Goal: Task Accomplishment & Management: Complete application form

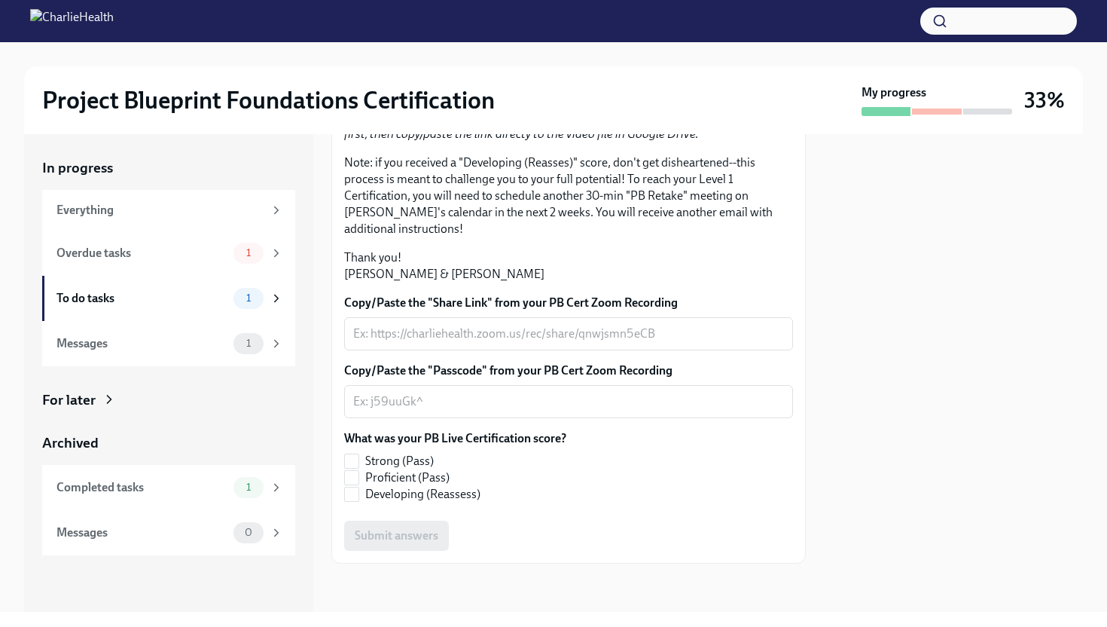
scroll to position [286, 0]
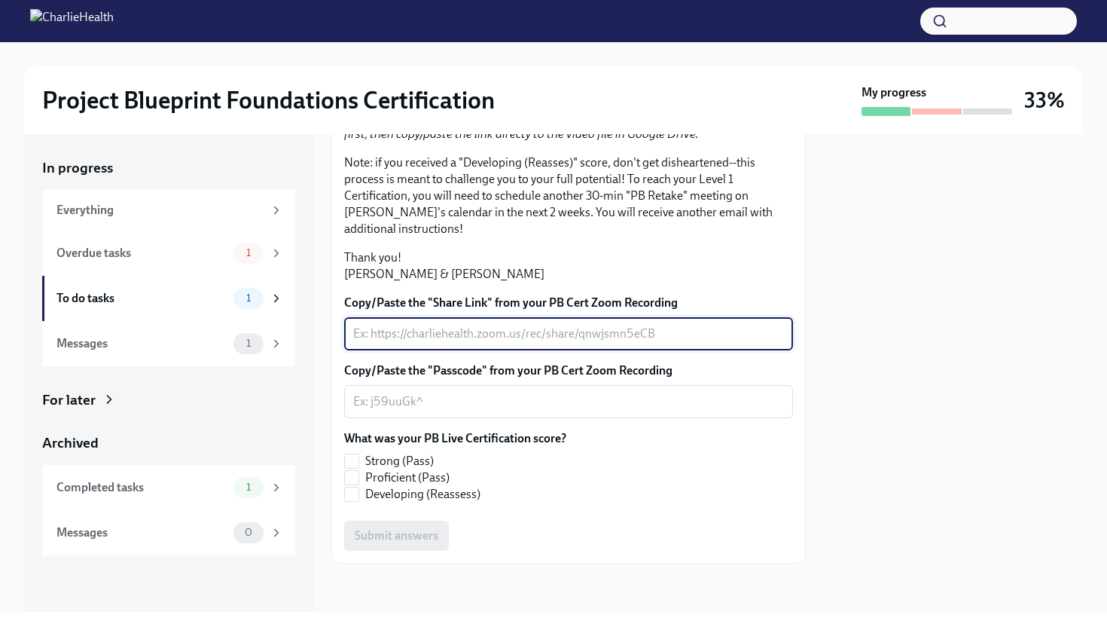
click at [562, 343] on textarea "Copy/Paste the "Share Link" from your PB Cert Zoom Recording" at bounding box center [568, 334] width 431 height 18
paste textarea "[URL][DOMAIN_NAME]"
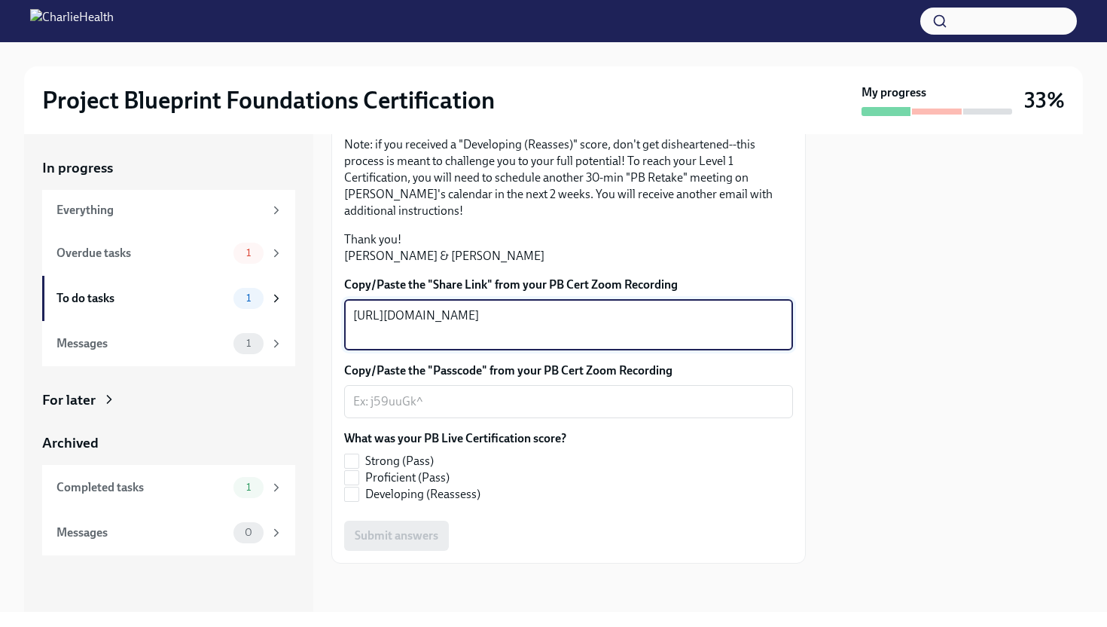
type textarea "[URL][DOMAIN_NAME]"
click at [501, 418] on div "x ​" at bounding box center [568, 401] width 449 height 33
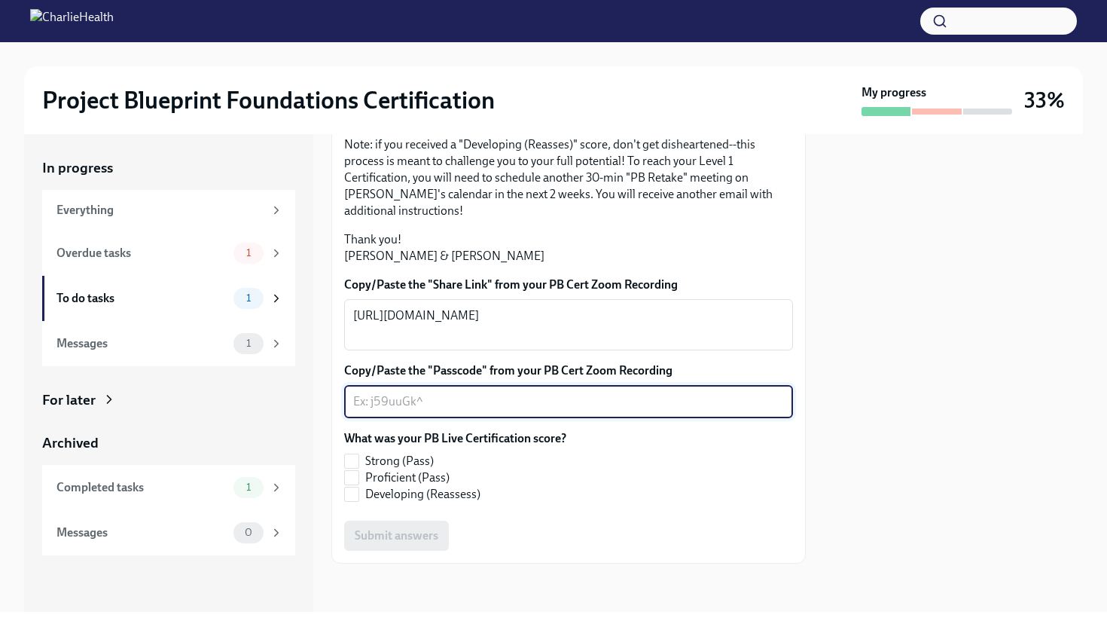
paste textarea "987=KIjr"
type textarea "987=KIjr"
click at [416, 469] on span "Strong (Pass)" at bounding box center [399, 461] width 69 height 17
click at [359, 468] on input "Strong (Pass)" at bounding box center [352, 461] width 14 height 14
checkbox input "true"
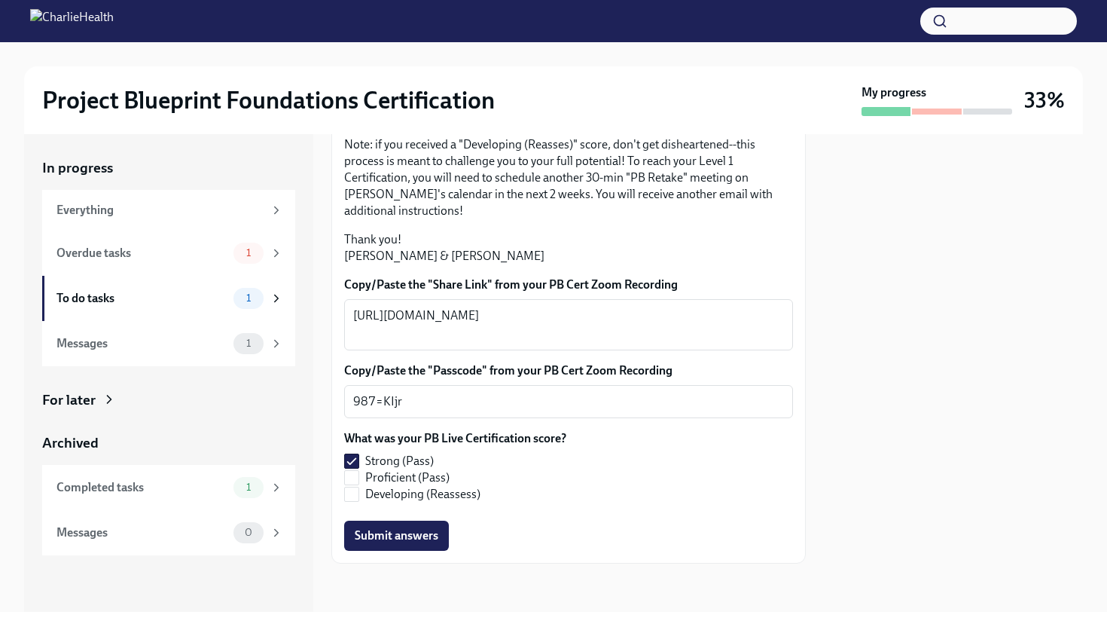
scroll to position [307, 0]
click at [426, 551] on button "Submit answers" at bounding box center [396, 536] width 105 height 30
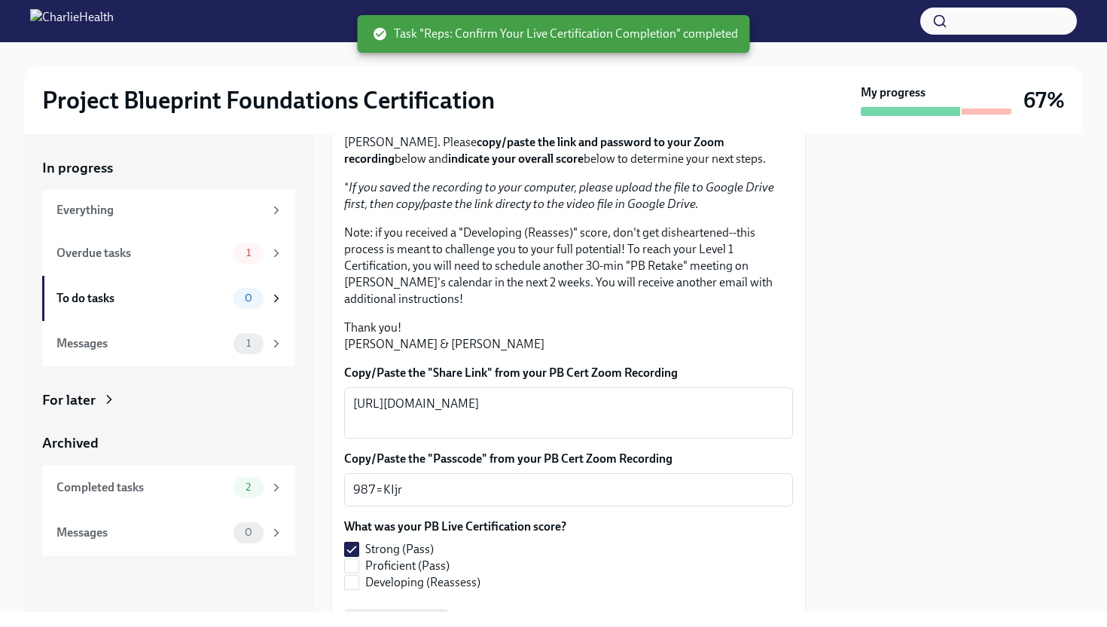
scroll to position [0, 0]
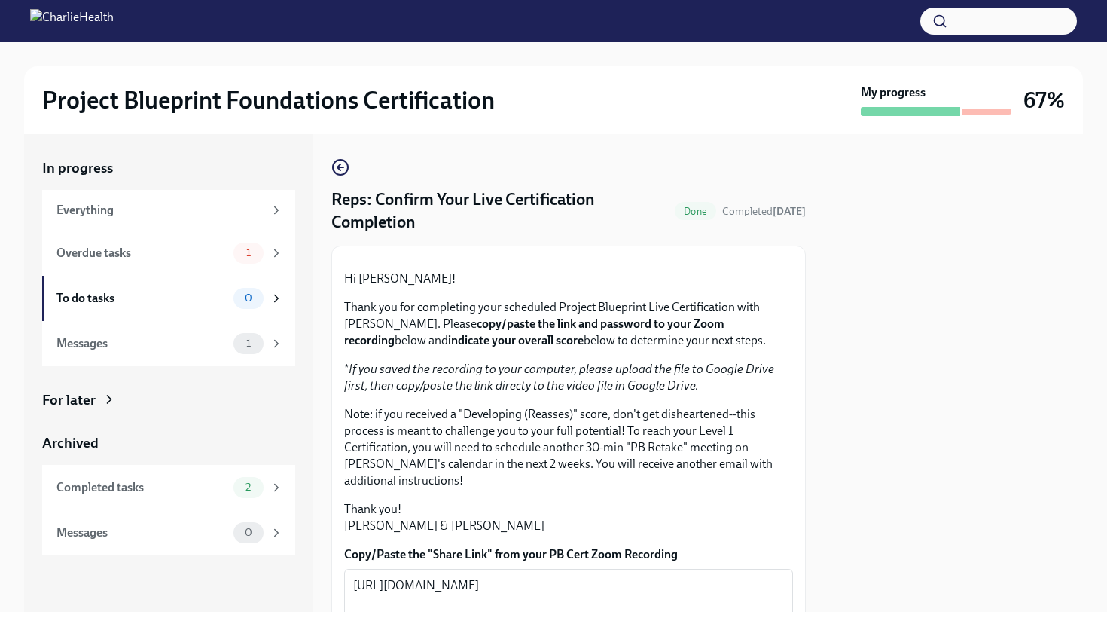
click at [246, 365] on div "In progress Everything Overdue tasks 1 To do tasks 0 Messages 1 For later Archi…" at bounding box center [168, 356] width 253 height 397
click at [241, 351] on div "1" at bounding box center [249, 343] width 30 height 21
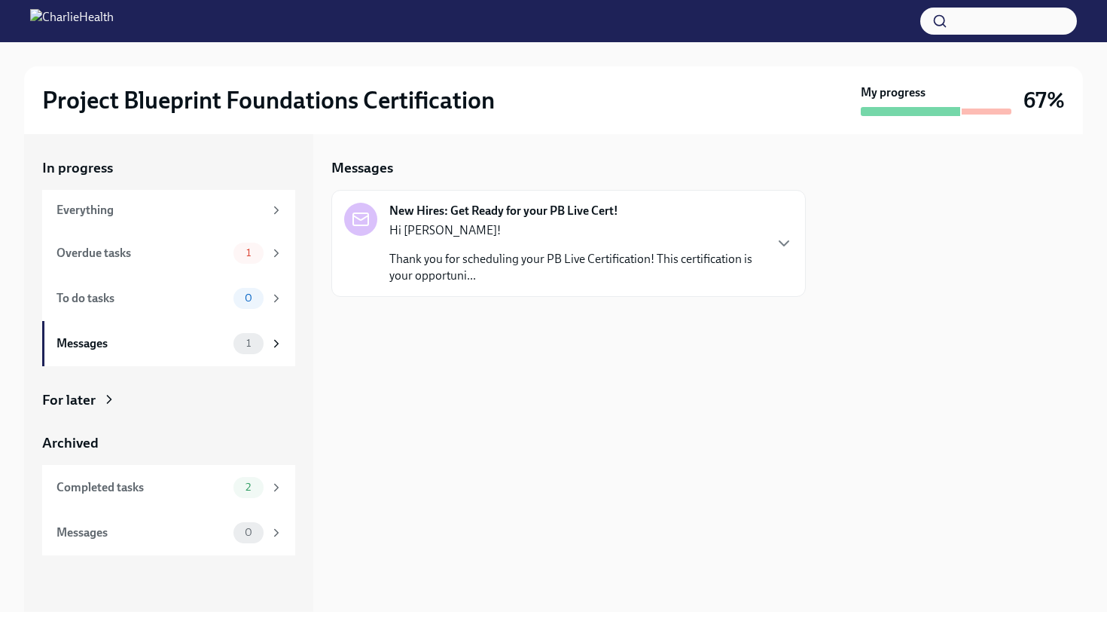
click at [419, 283] on p "Thank you for scheduling your PB Live Certification! This certification is your…" at bounding box center [576, 267] width 374 height 33
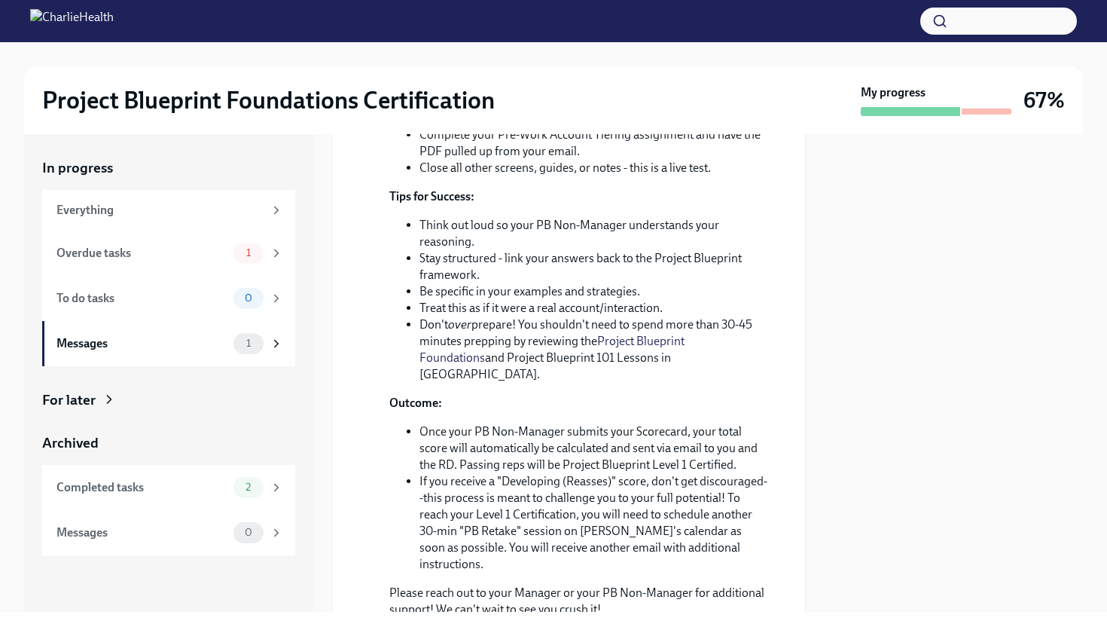
scroll to position [603, 0]
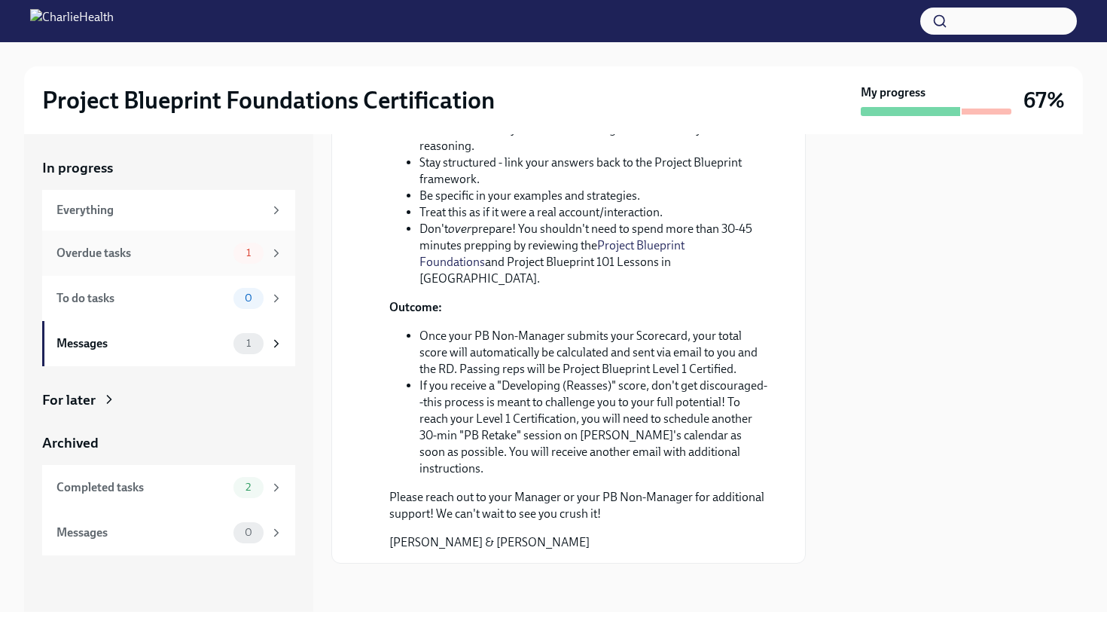
click at [130, 249] on div "Overdue tasks" at bounding box center [142, 253] width 171 height 17
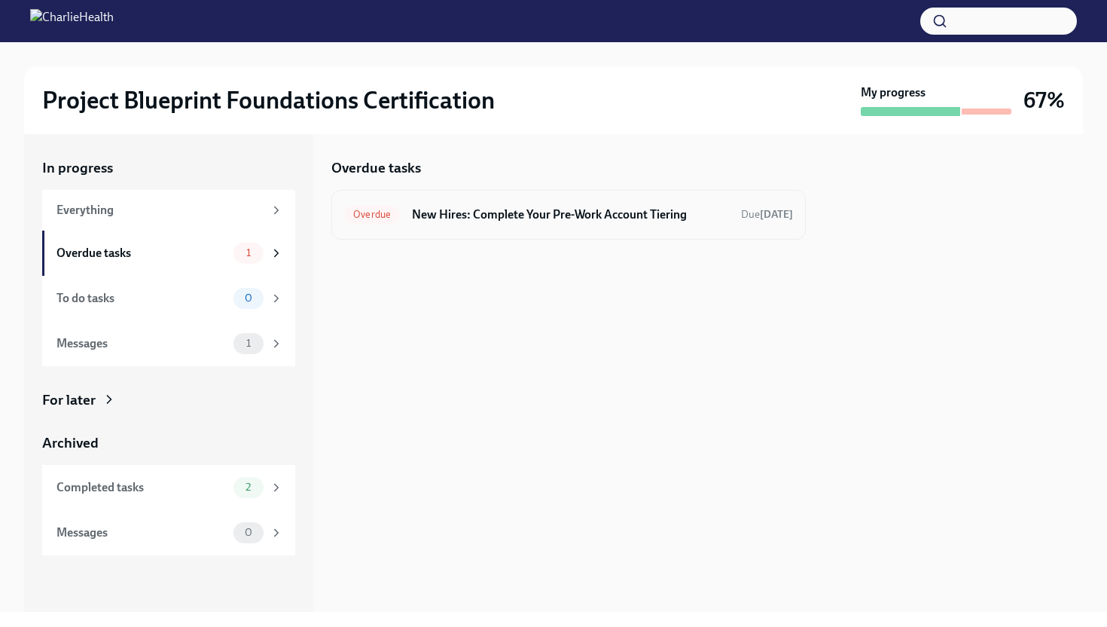
click at [507, 198] on div "Overdue New Hires: Complete Your Pre-Work Account Tiering Due [DATE]" at bounding box center [568, 215] width 475 height 50
click at [503, 206] on h6 "New Hires: Complete Your Pre-Work Account Tiering" at bounding box center [570, 214] width 317 height 17
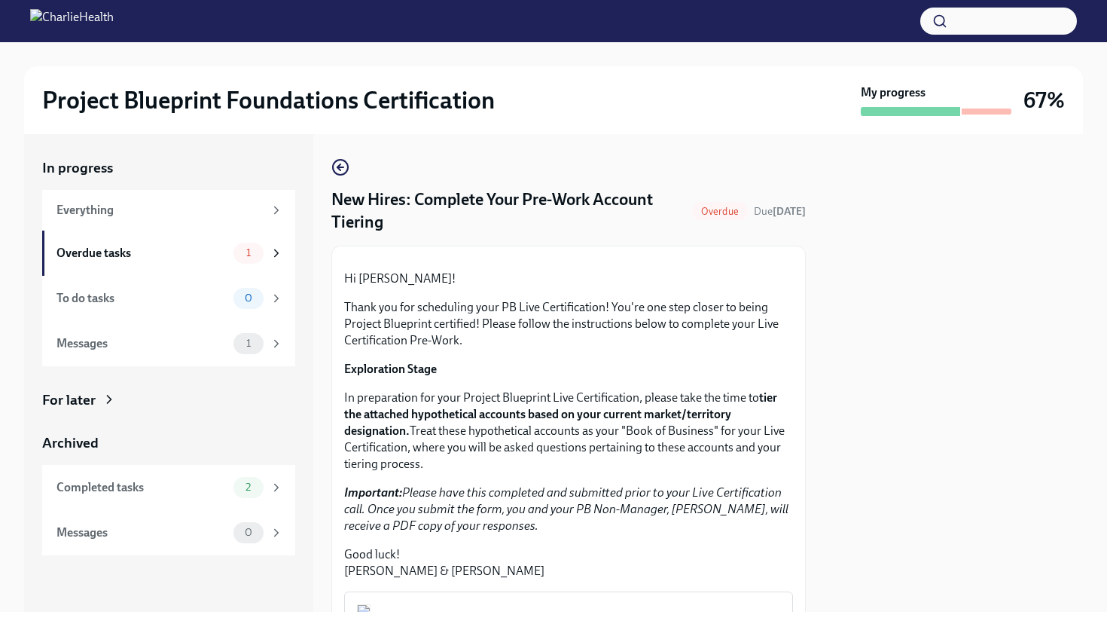
scroll to position [349, 0]
